Goal: Information Seeking & Learning: Learn about a topic

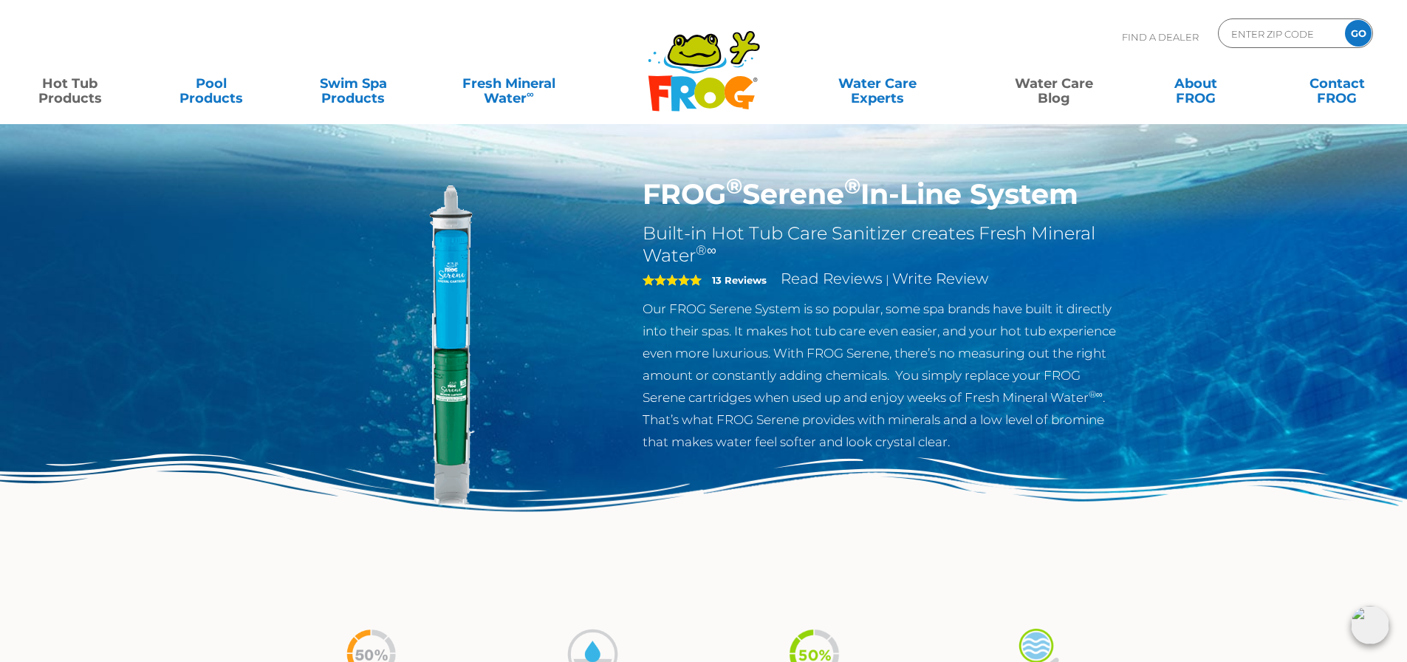
click at [1032, 87] on link "Water Care Blog" at bounding box center [1053, 84] width 110 height 30
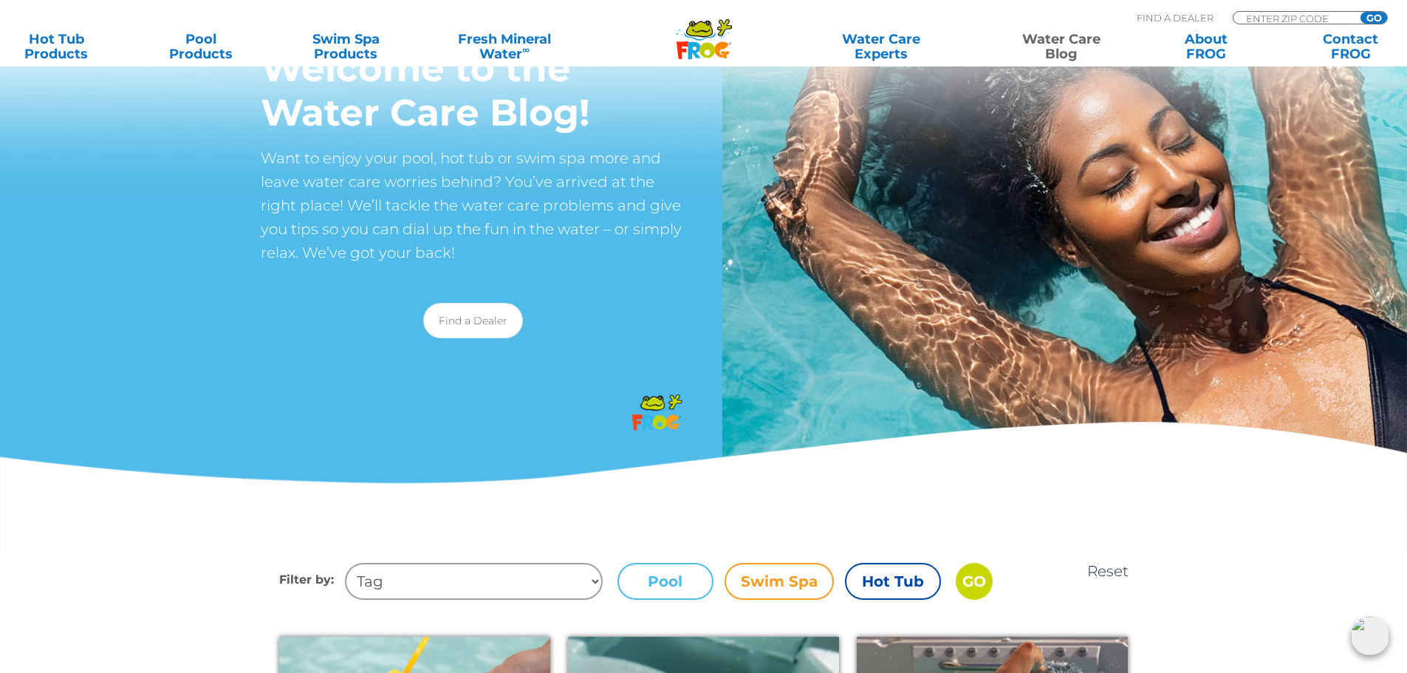
scroll to position [148, 0]
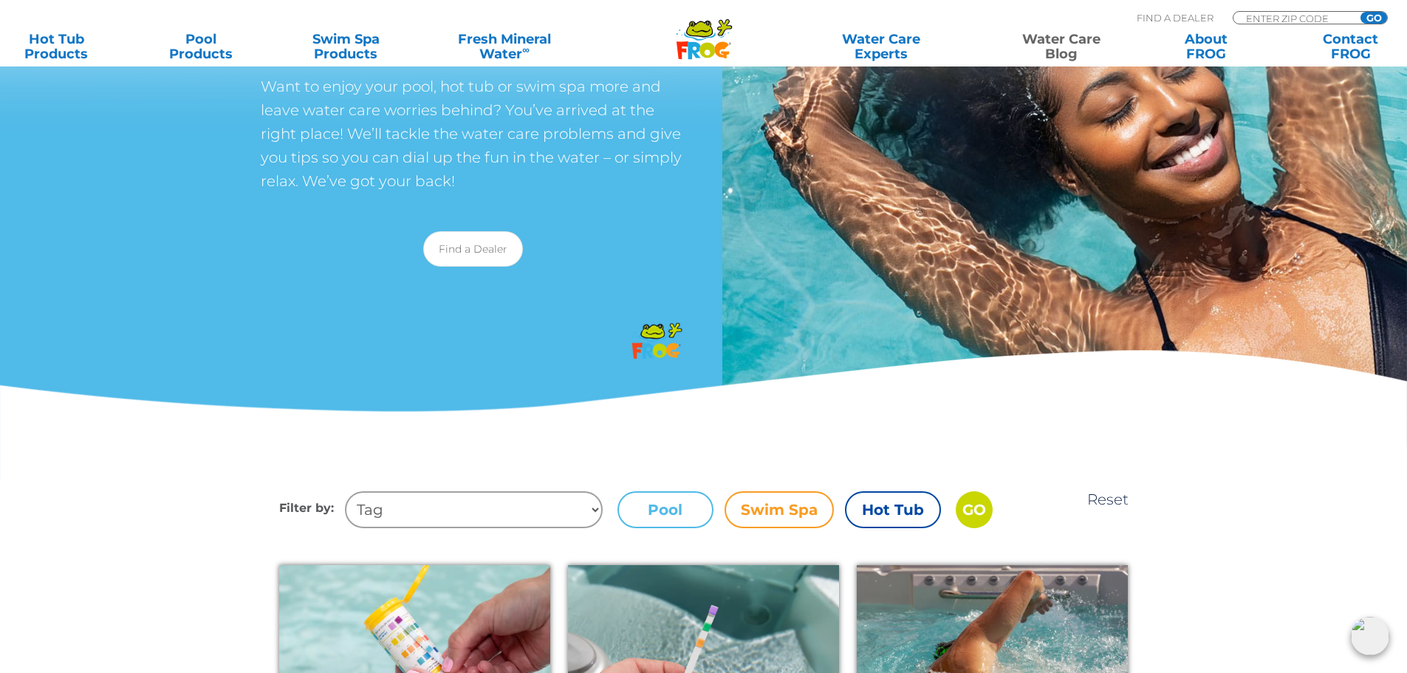
click at [595, 511] on select "Tag Algae Swim Spas Maintain Cloudy Water Hot Tub Startup Foam Easy Steps Fun F…" at bounding box center [474, 509] width 258 height 37
select select "mildew-mold"
click at [345, 491] on select "Tag Algae Swim Spas Maintain Cloudy Water Hot Tub Startup Foam Easy Steps Fun F…" at bounding box center [474, 509] width 258 height 37
click at [911, 504] on label "Hot Tub" at bounding box center [893, 509] width 96 height 37
click at [0, 0] on input "Hot Tub" at bounding box center [0, 0] width 0 height 0
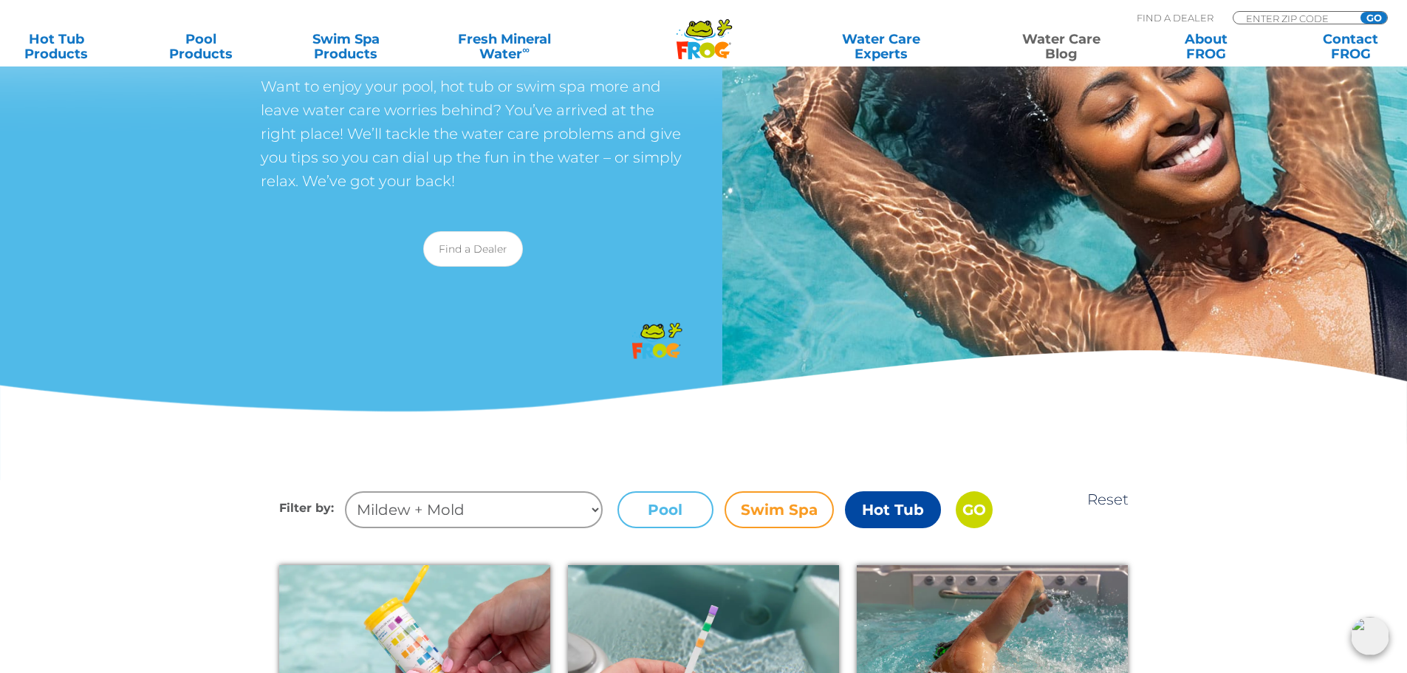
click at [967, 504] on input "GO" at bounding box center [974, 509] width 37 height 37
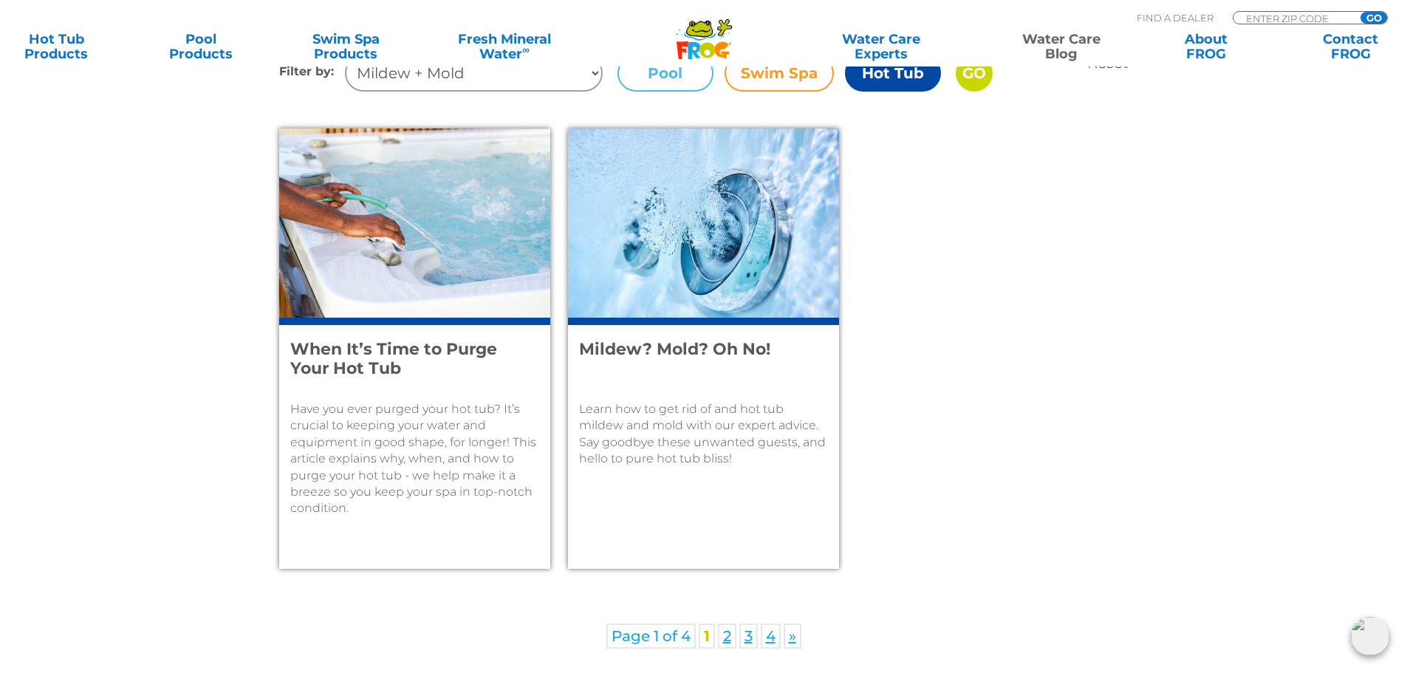
scroll to position [591, 0]
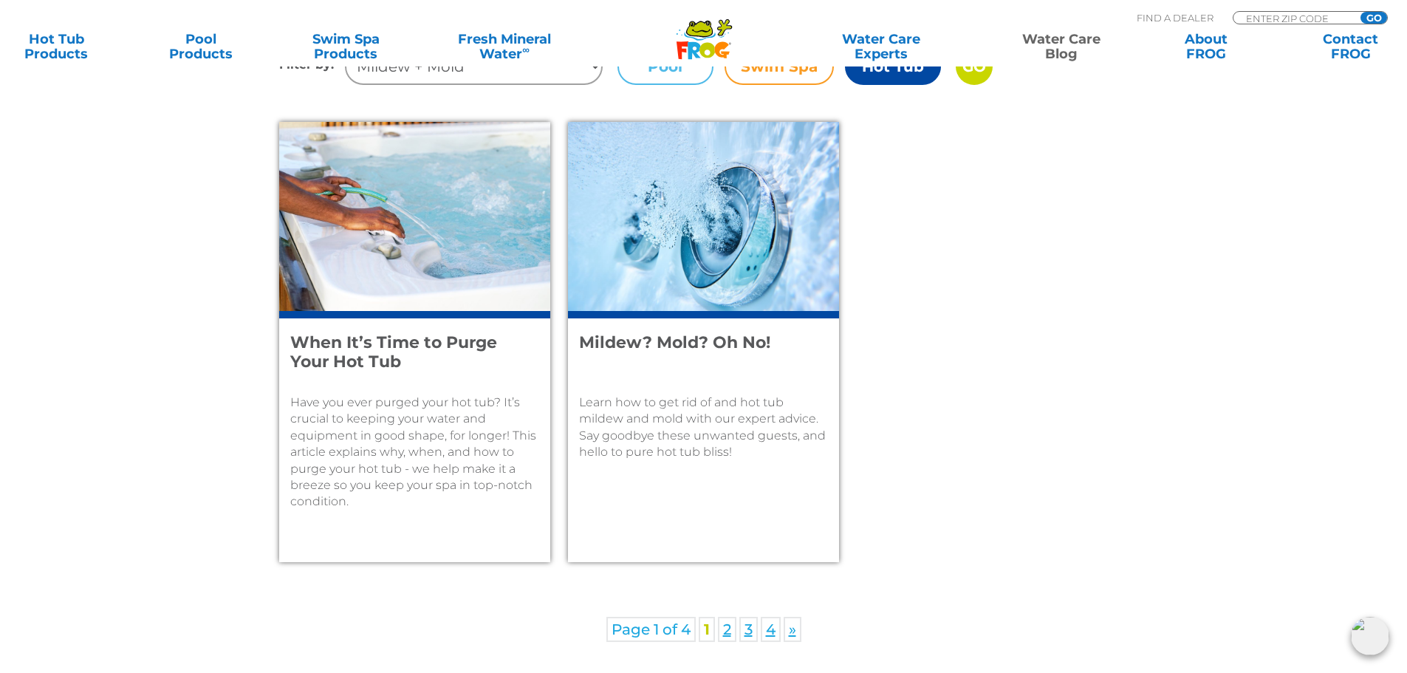
click at [685, 391] on div "Learn how to get rid of and hot tub mildew and mold with our expert advice. Say…" at bounding box center [703, 418] width 249 height 85
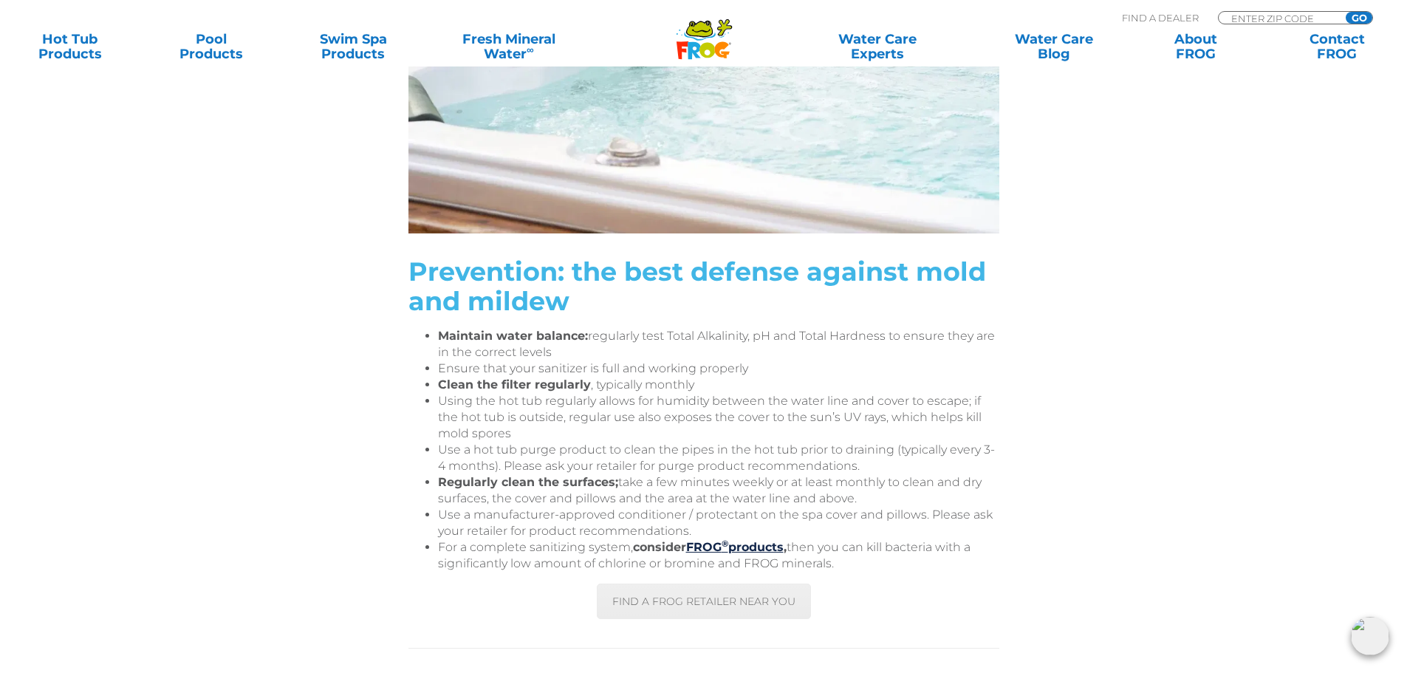
scroll to position [2659, 0]
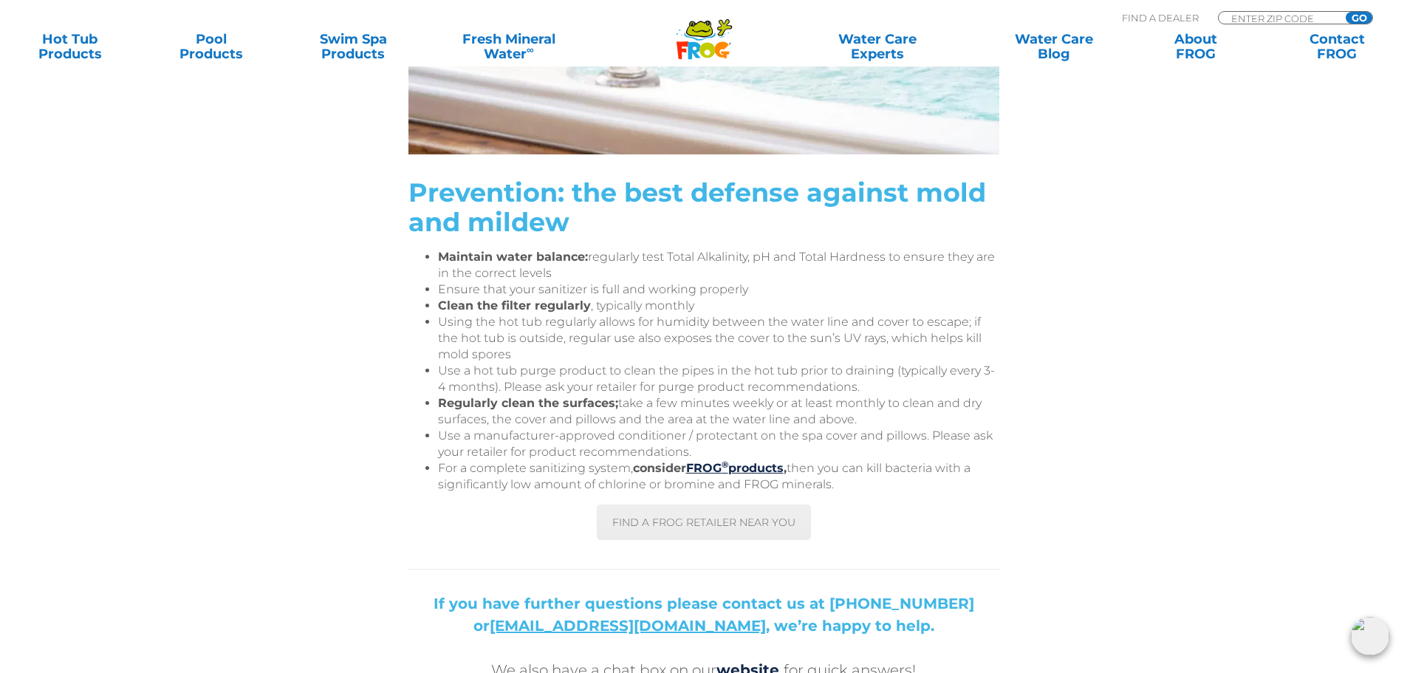
click at [572, 415] on li "Regularly clean the surfaces; take a few minutes weekly or at least monthly to …" at bounding box center [718, 411] width 561 height 32
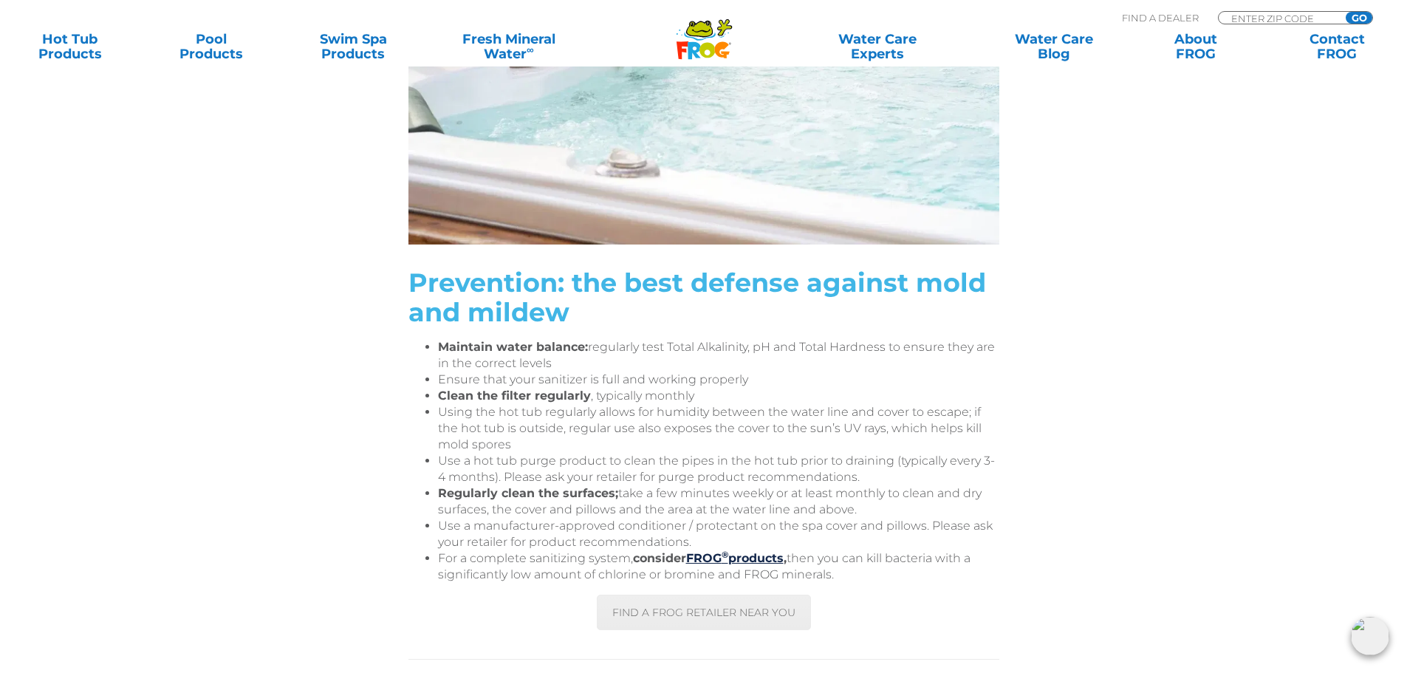
scroll to position [2585, 0]
